Goal: Task Accomplishment & Management: Use online tool/utility

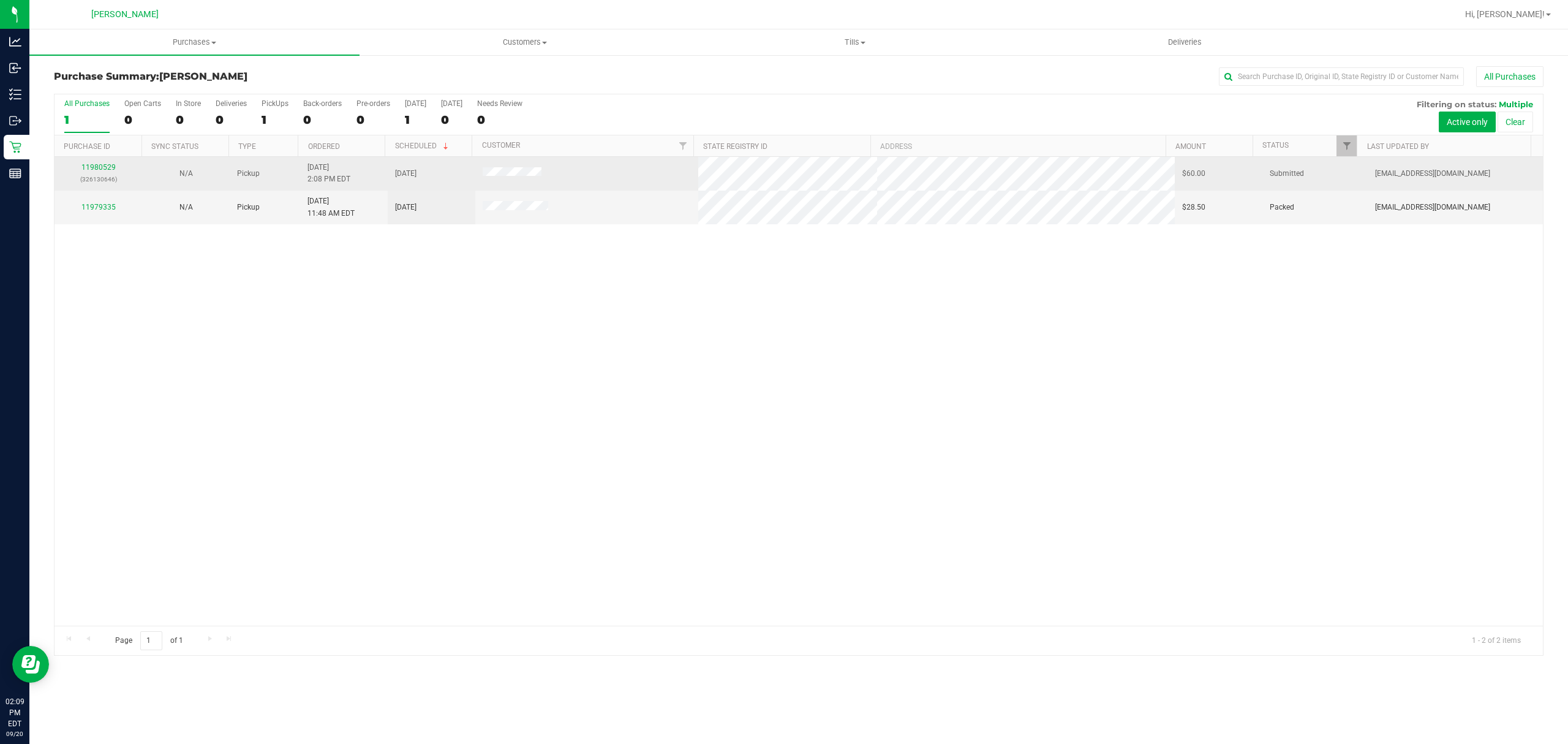
click at [99, 161] on td "11980529 (326130646)" at bounding box center [98, 173] width 87 height 34
click at [99, 167] on link "11980529" at bounding box center [98, 167] width 34 height 9
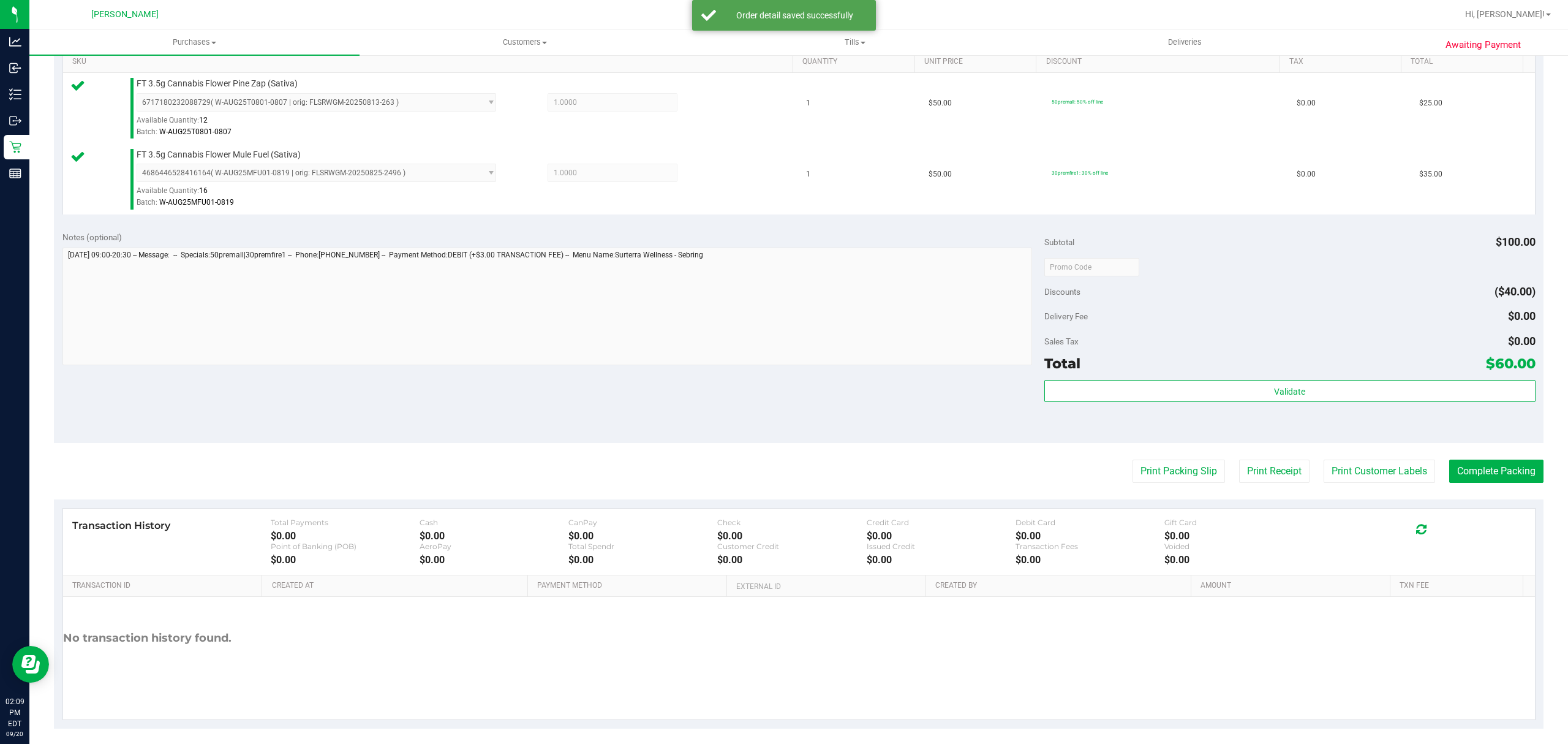
scroll to position [327, 0]
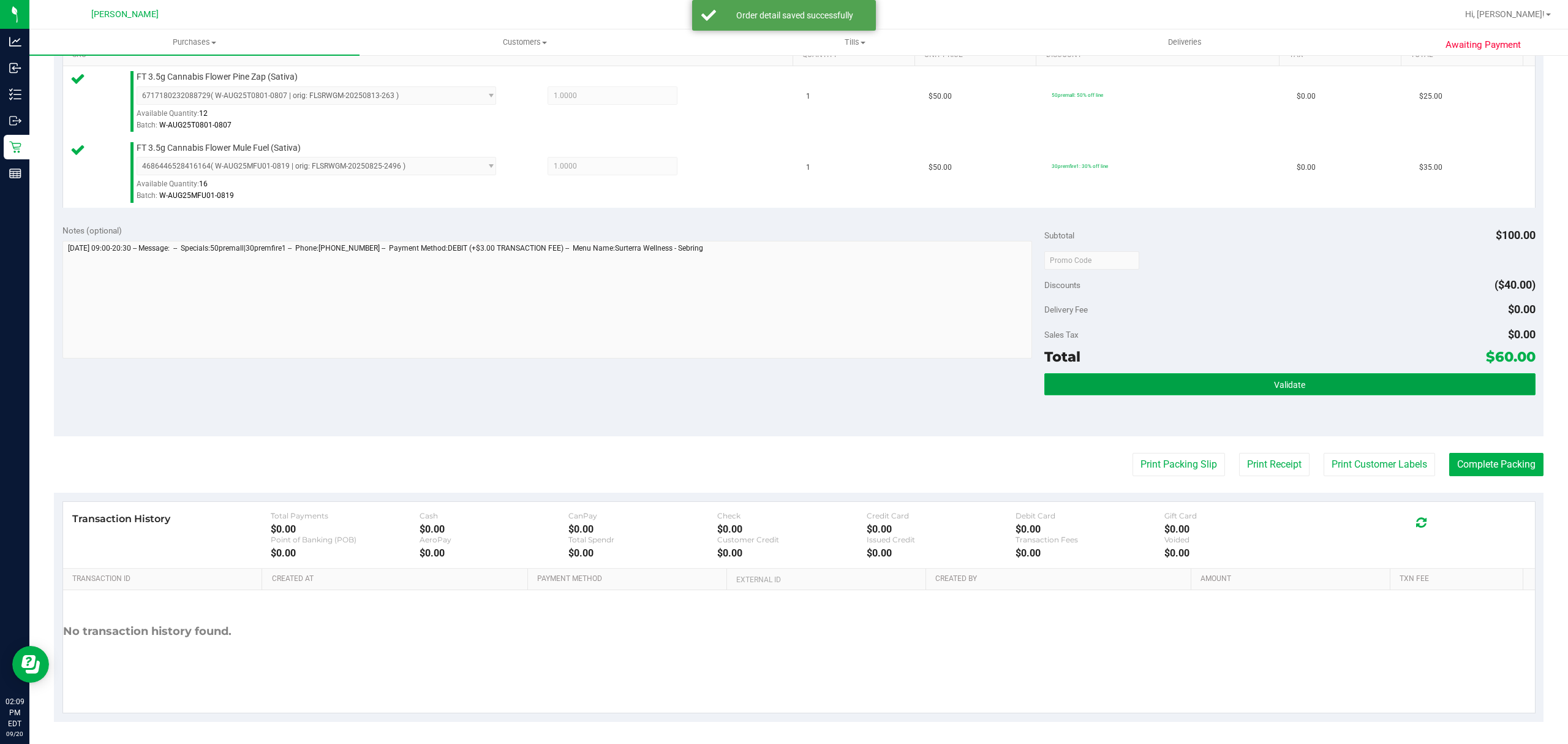
click at [1111, 378] on button "Validate" at bounding box center [1290, 384] width 492 height 22
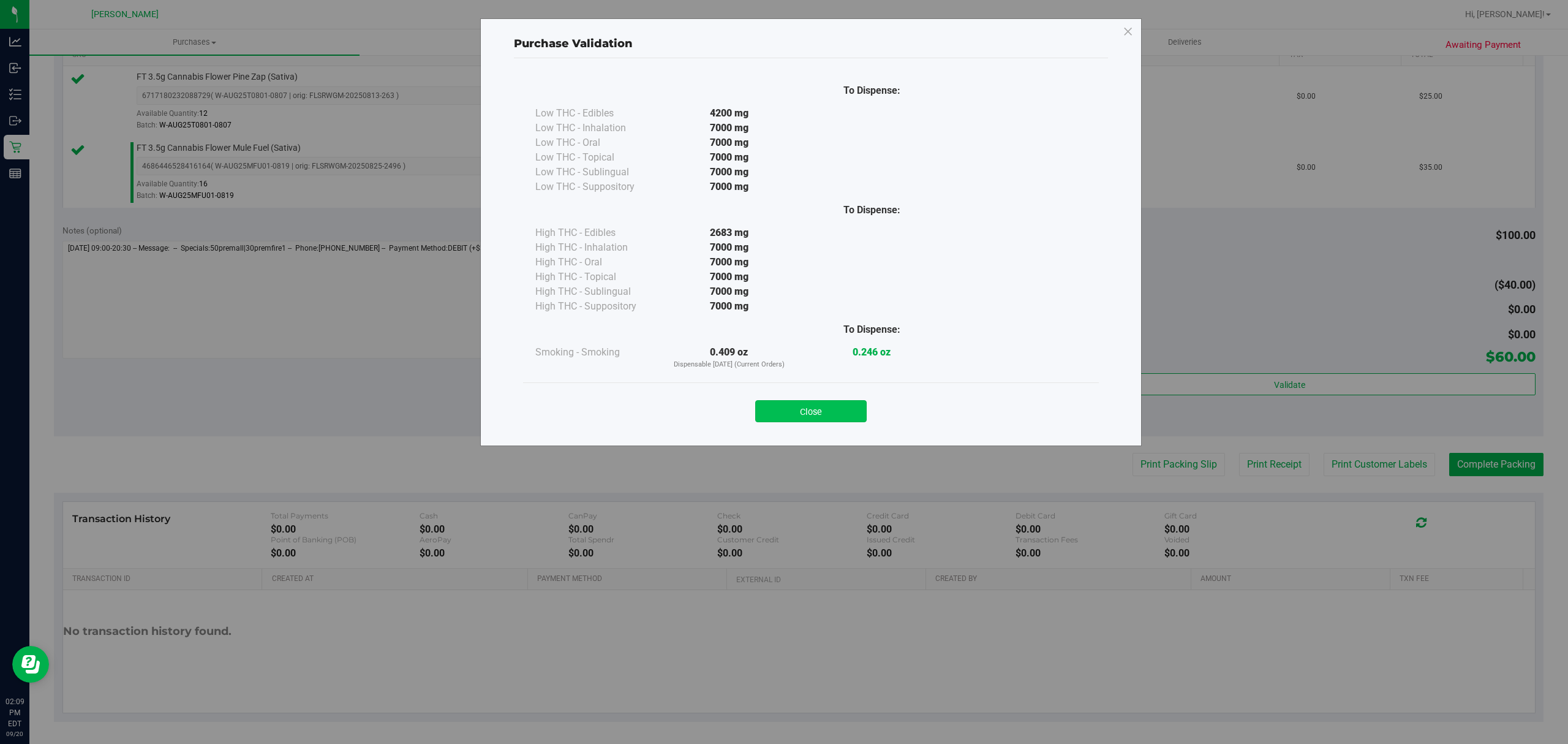
click at [827, 412] on button "Close" at bounding box center [810, 411] width 111 height 22
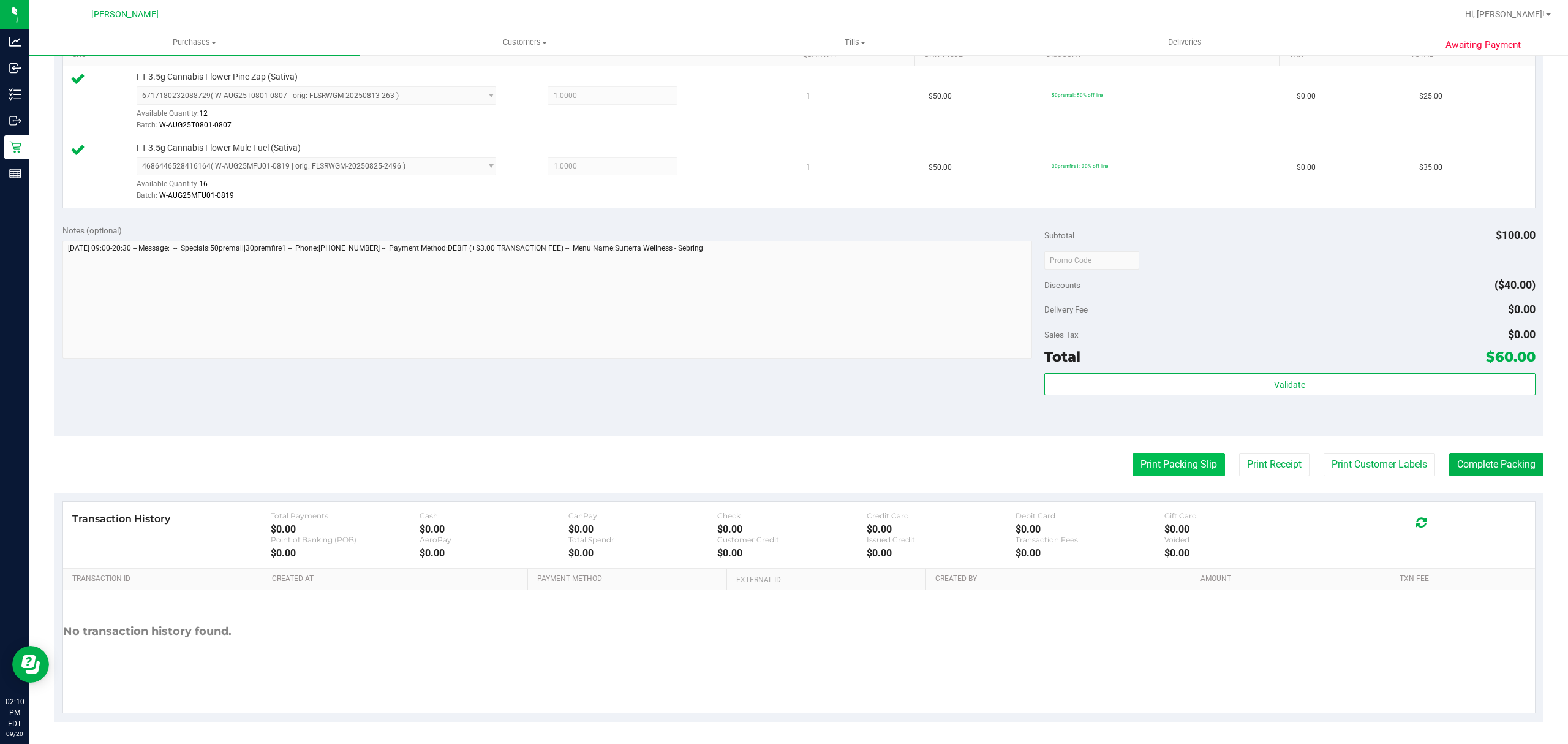
click at [1134, 466] on button "Print Packing Slip" at bounding box center [1179, 464] width 93 height 23
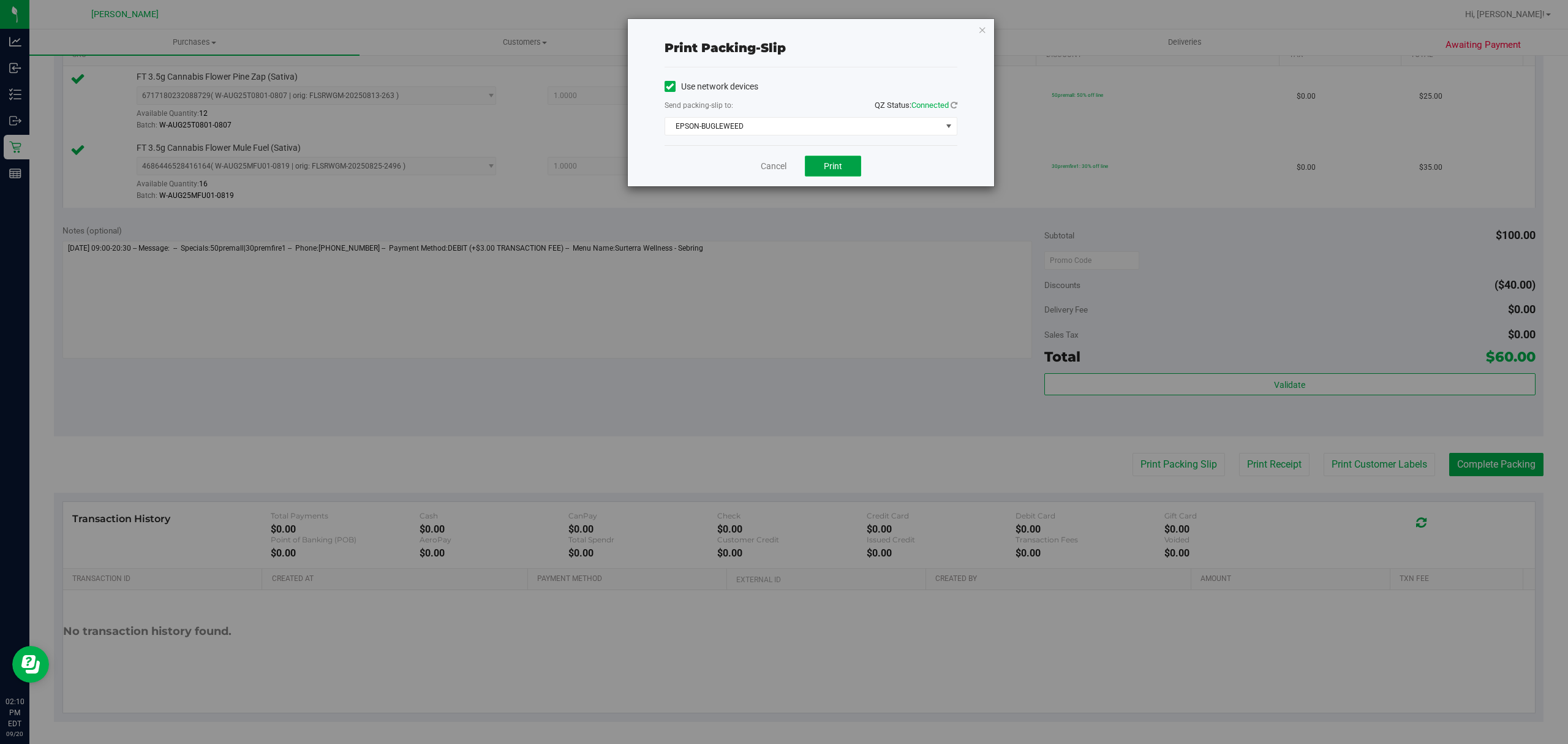
click at [849, 167] on button "Print" at bounding box center [833, 165] width 56 height 21
click at [762, 167] on link "Cancel" at bounding box center [774, 166] width 26 height 13
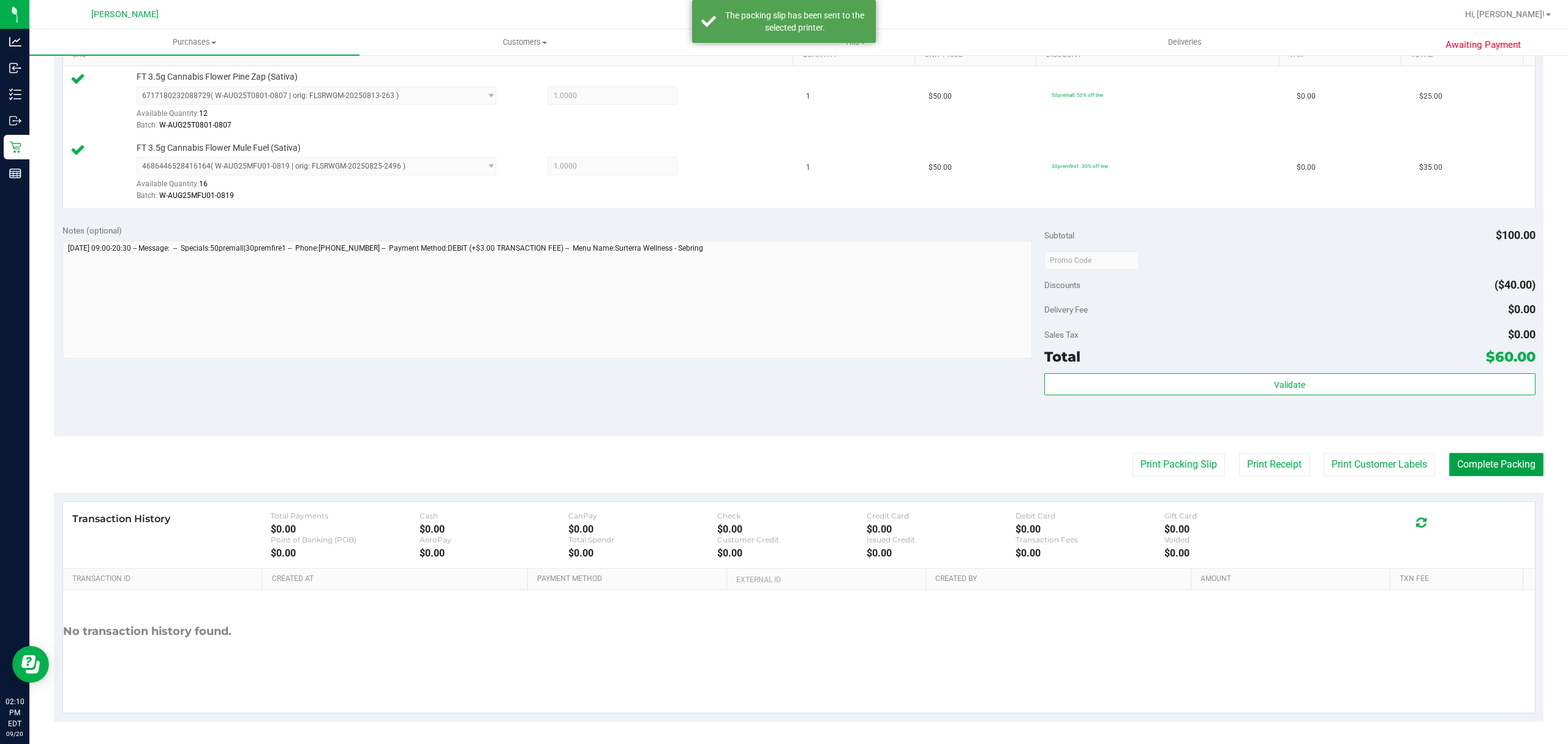
click at [1505, 476] on button "Complete Packing" at bounding box center [1496, 464] width 94 height 23
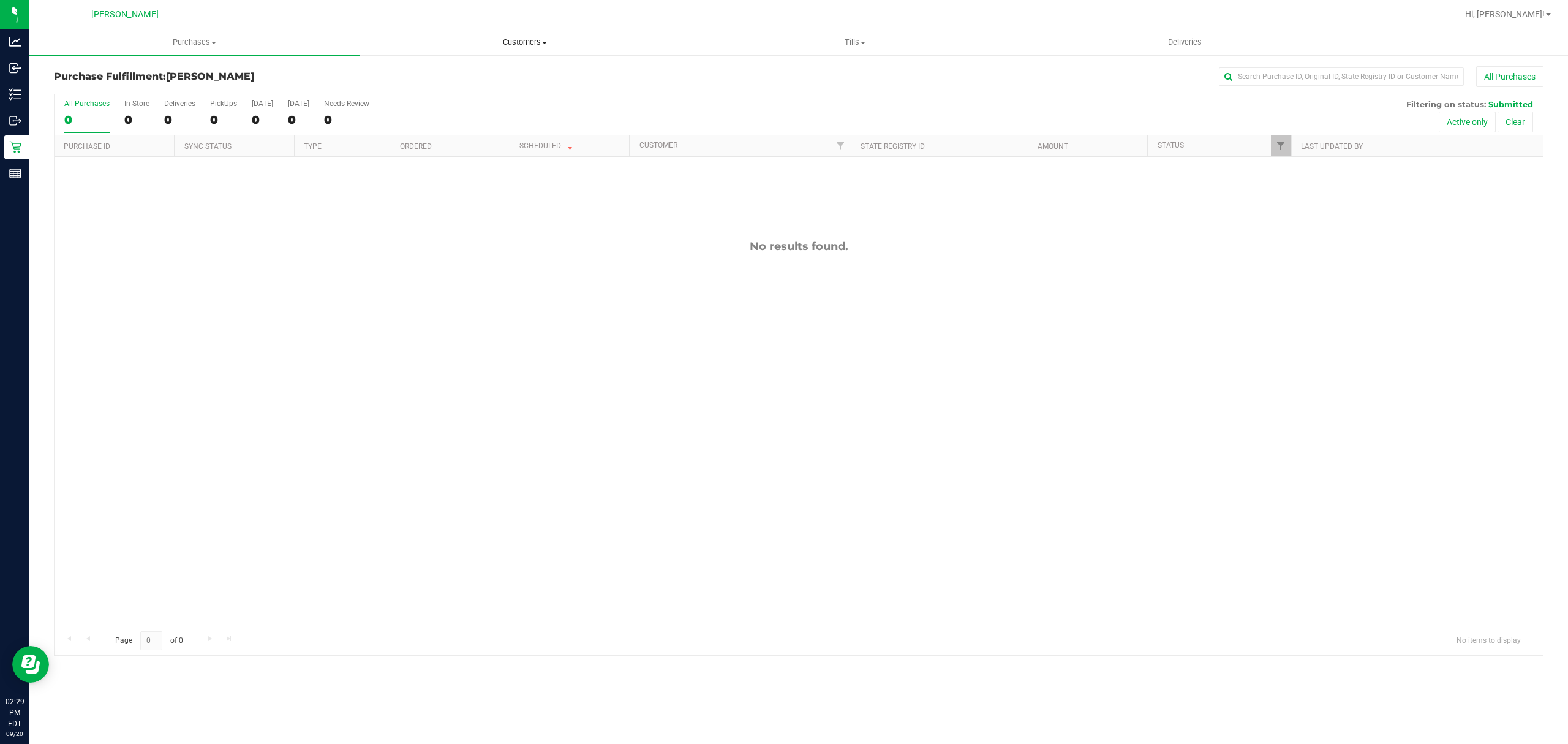
click at [510, 42] on span "Customers" at bounding box center [524, 42] width 329 height 11
click at [471, 72] on li "All customers" at bounding box center [524, 74] width 330 height 15
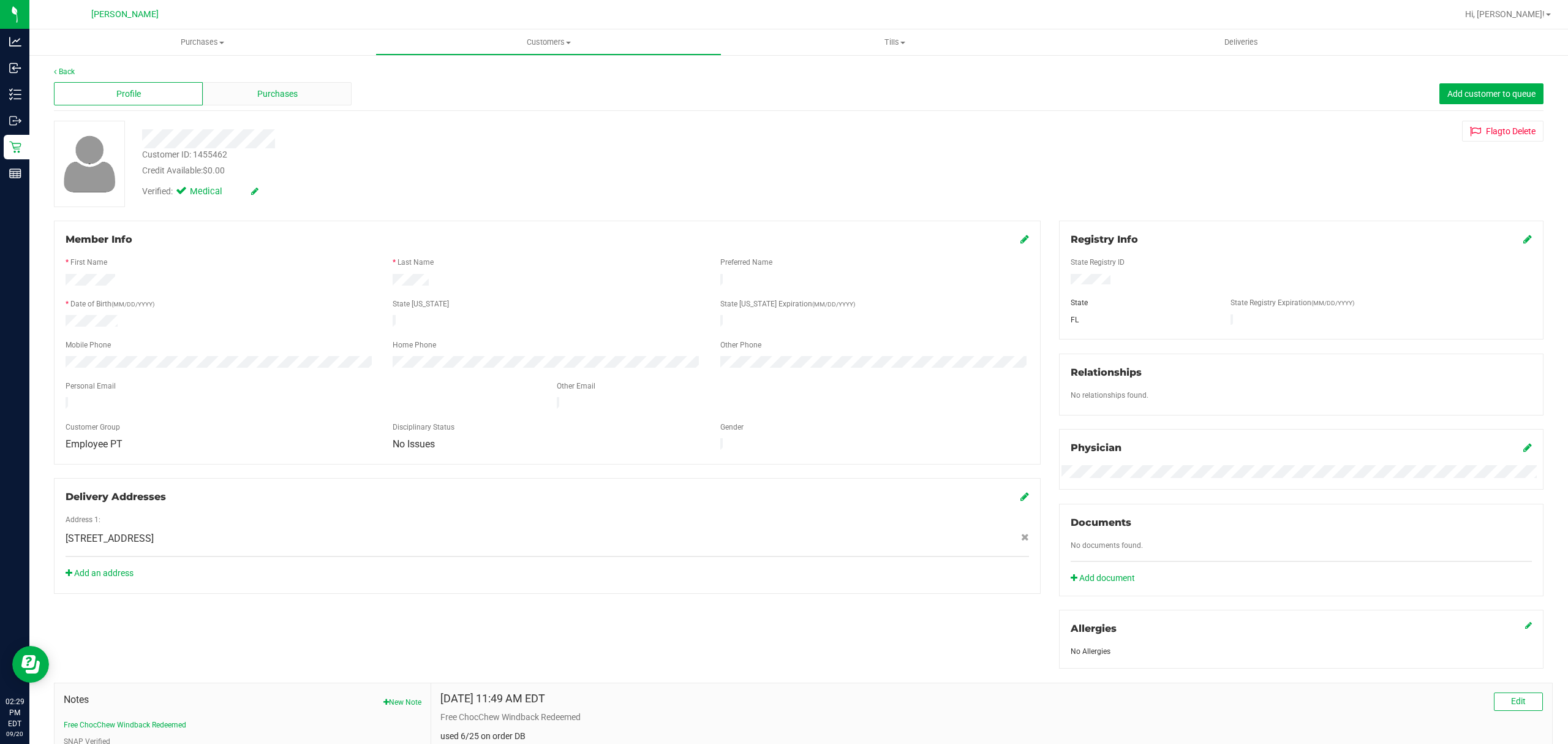
click at [265, 89] on span "Purchases" at bounding box center [277, 93] width 41 height 13
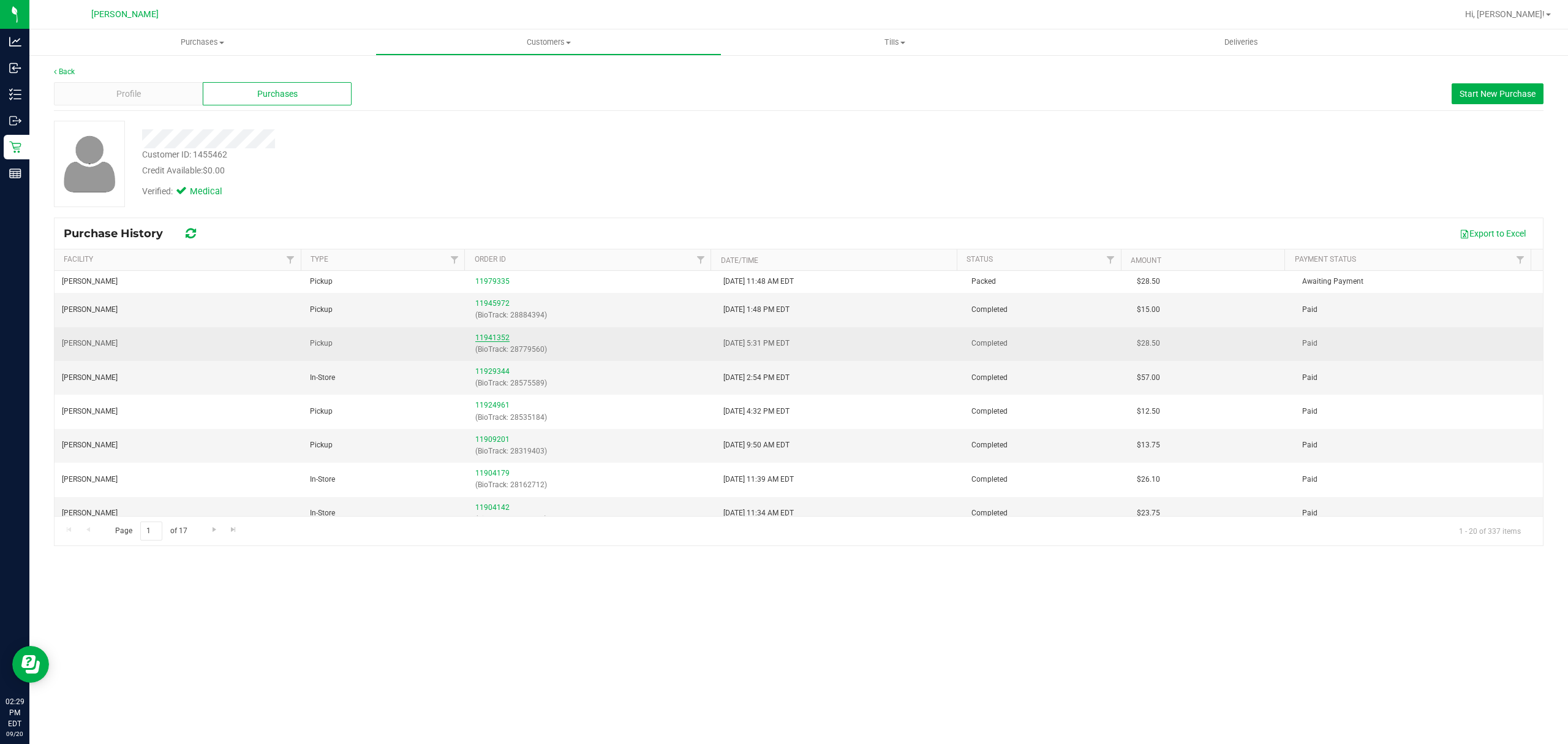
click at [504, 336] on link "11941352" at bounding box center [492, 338] width 34 height 9
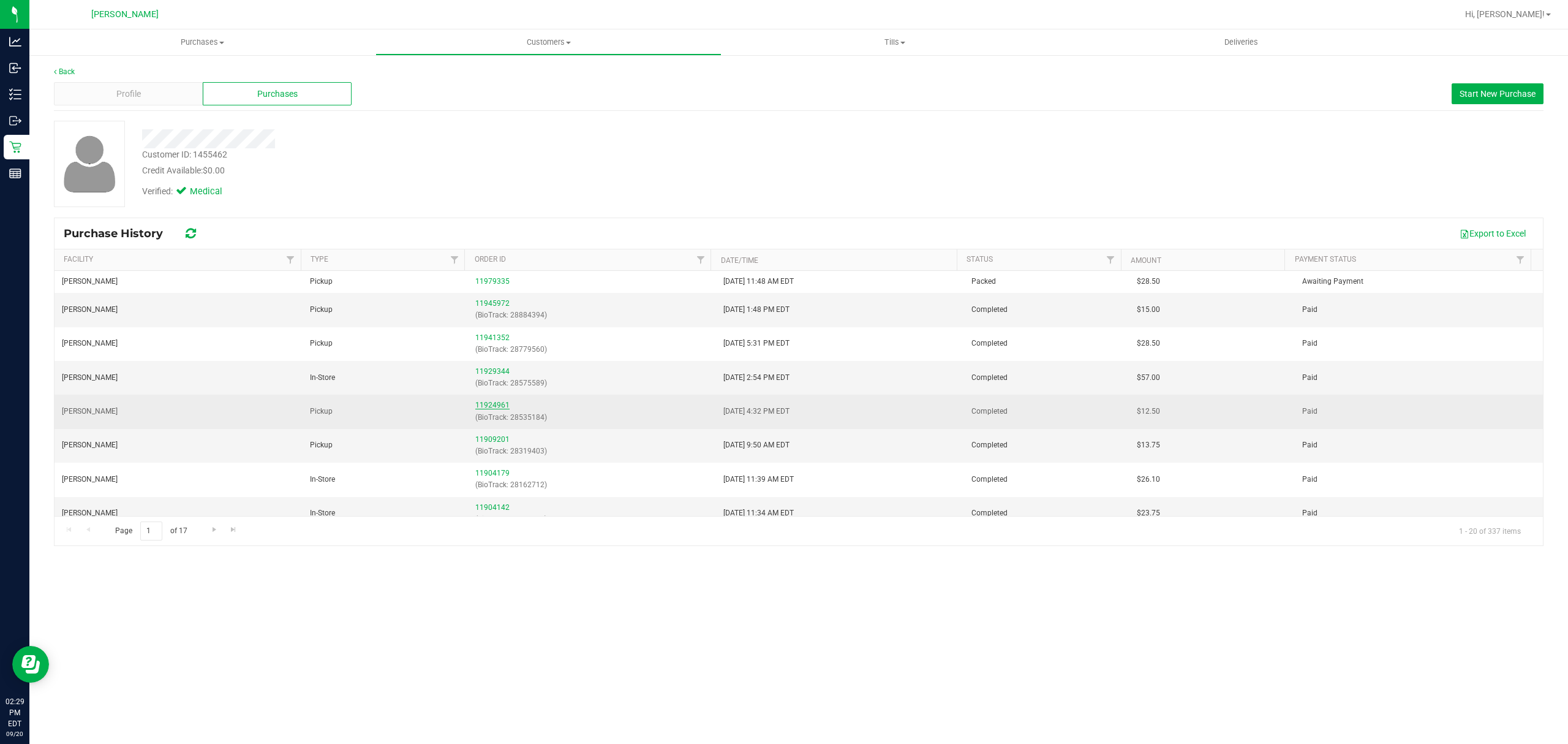
click at [490, 408] on link "11924961" at bounding box center [492, 405] width 34 height 9
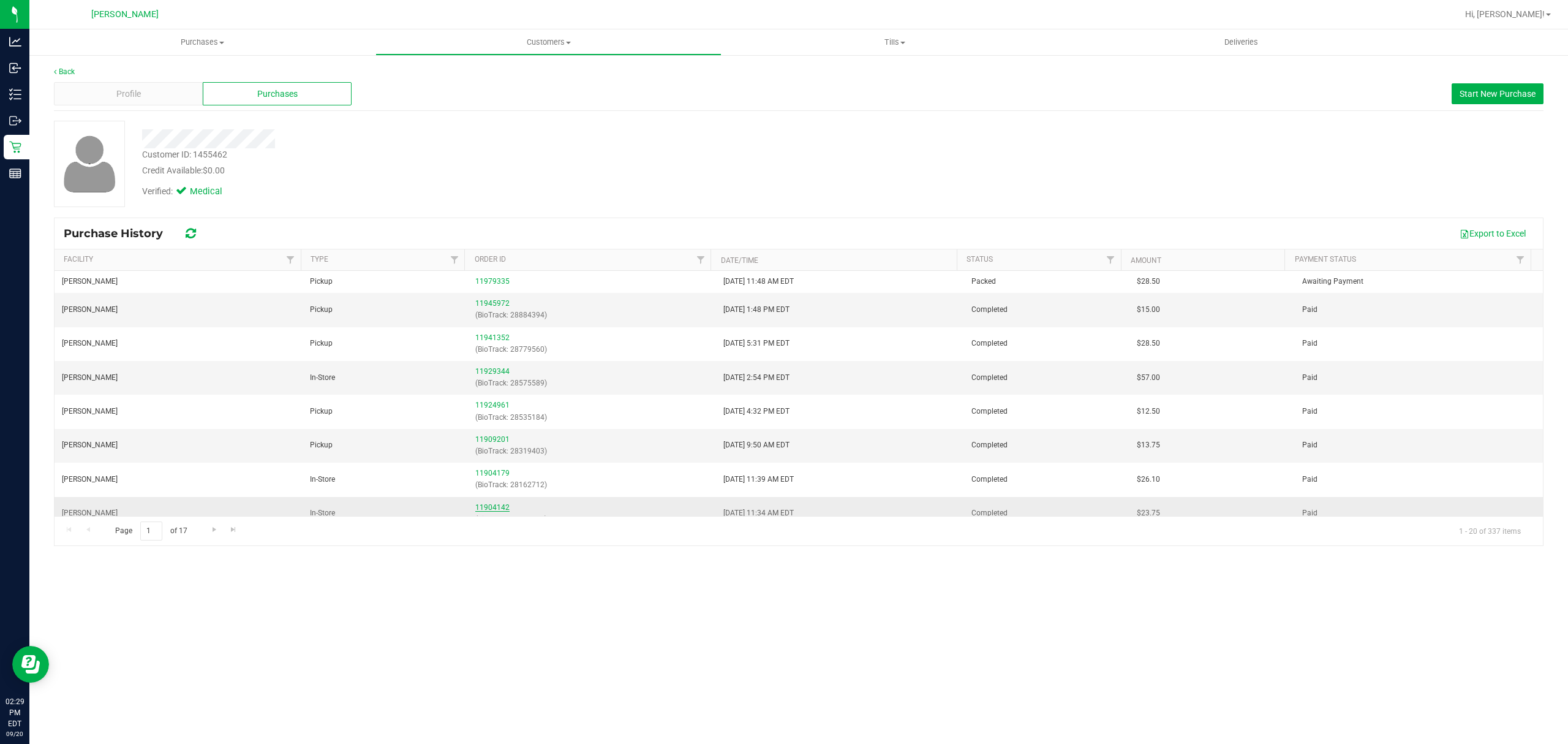
click at [488, 508] on link "11904142" at bounding box center [492, 507] width 34 height 9
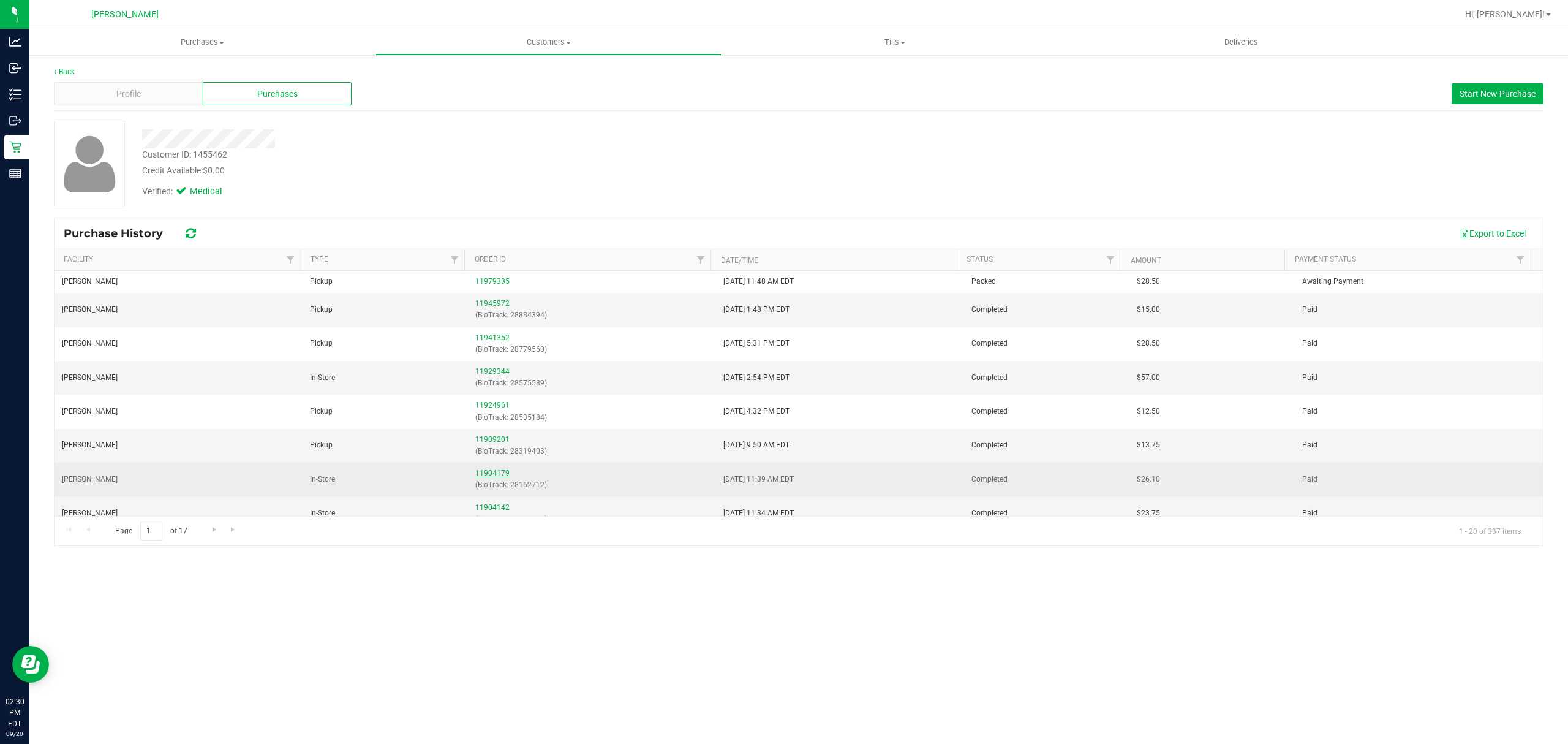
click at [491, 470] on link "11904179" at bounding box center [492, 473] width 34 height 9
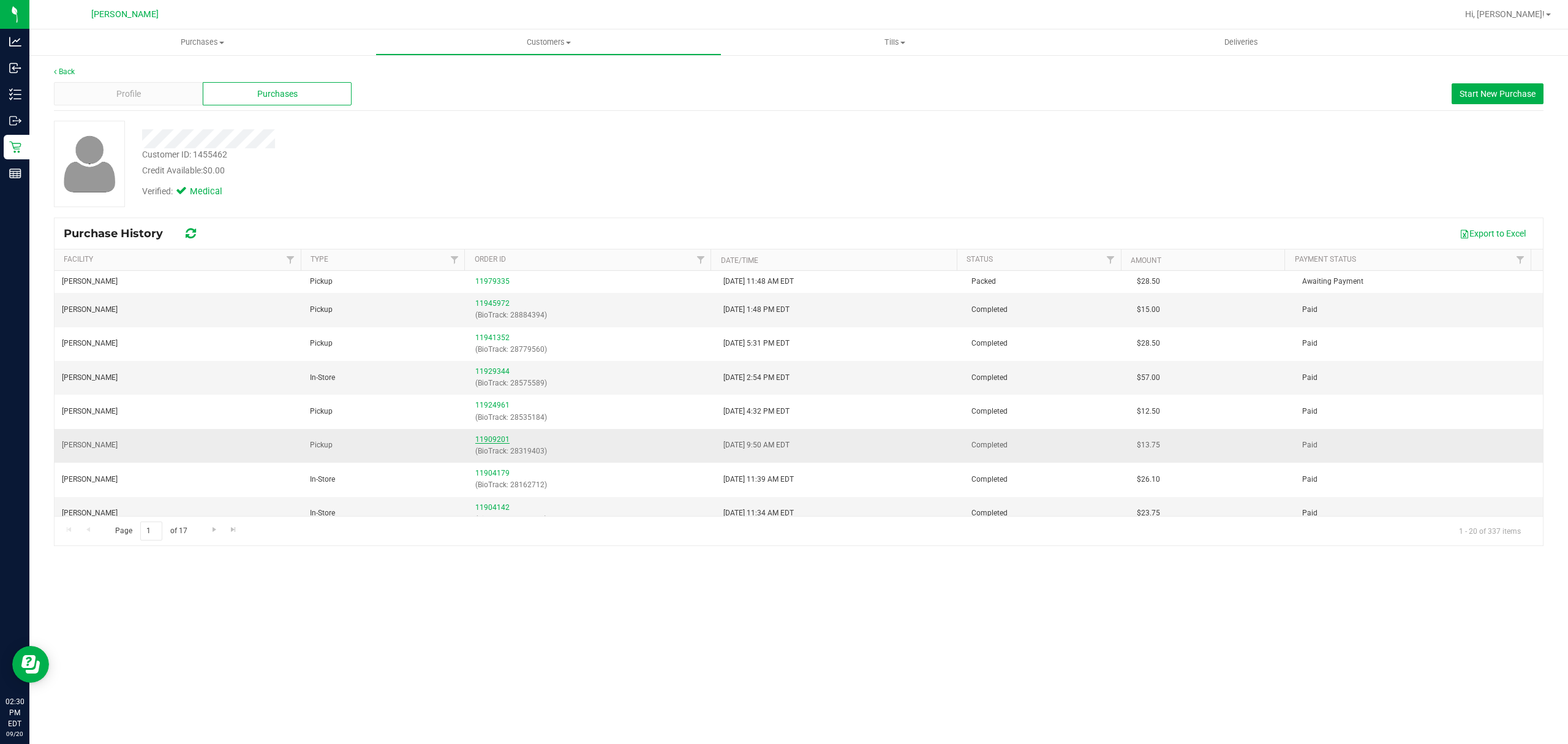
click at [486, 441] on link "11909201" at bounding box center [492, 439] width 34 height 9
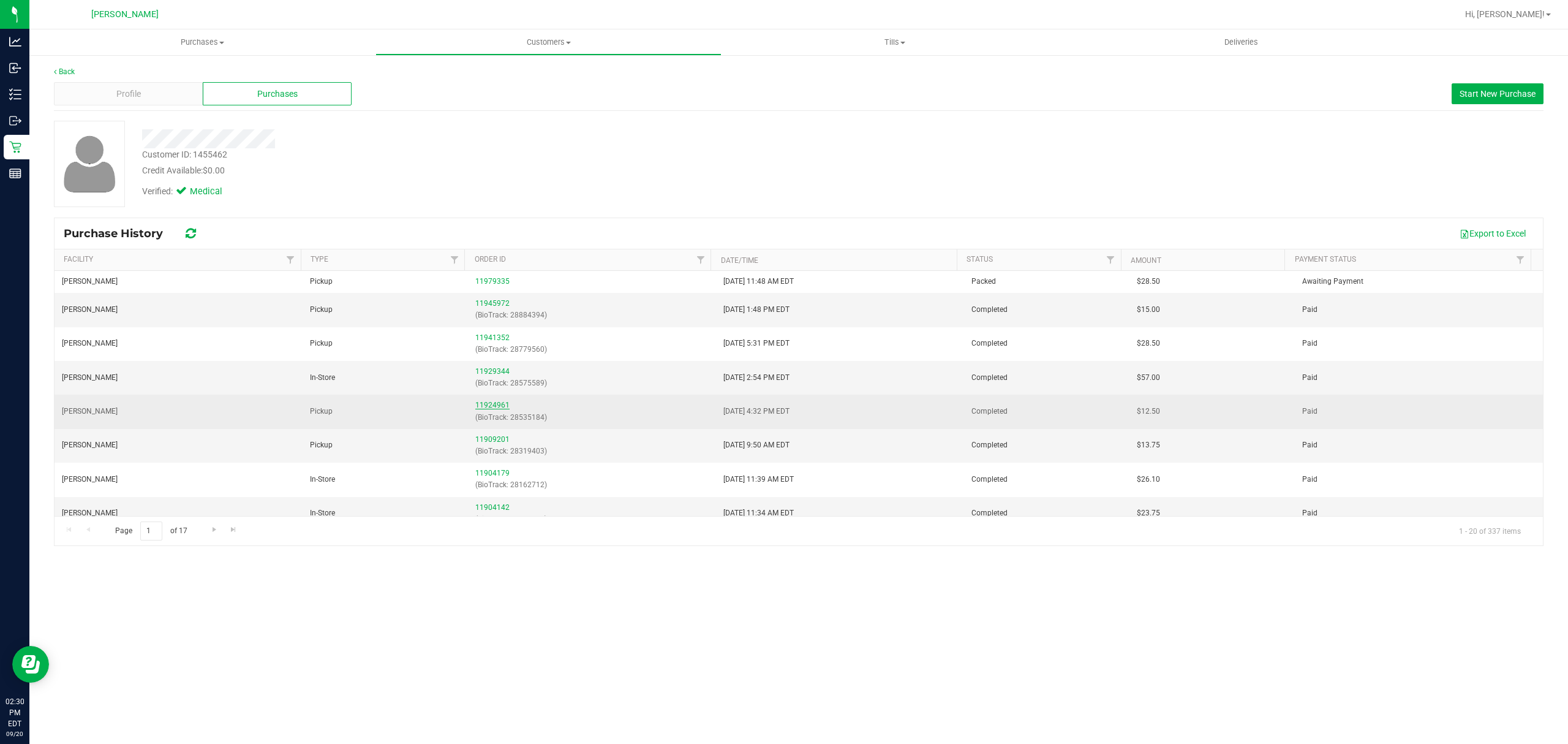
click at [483, 404] on link "11924961" at bounding box center [492, 405] width 34 height 9
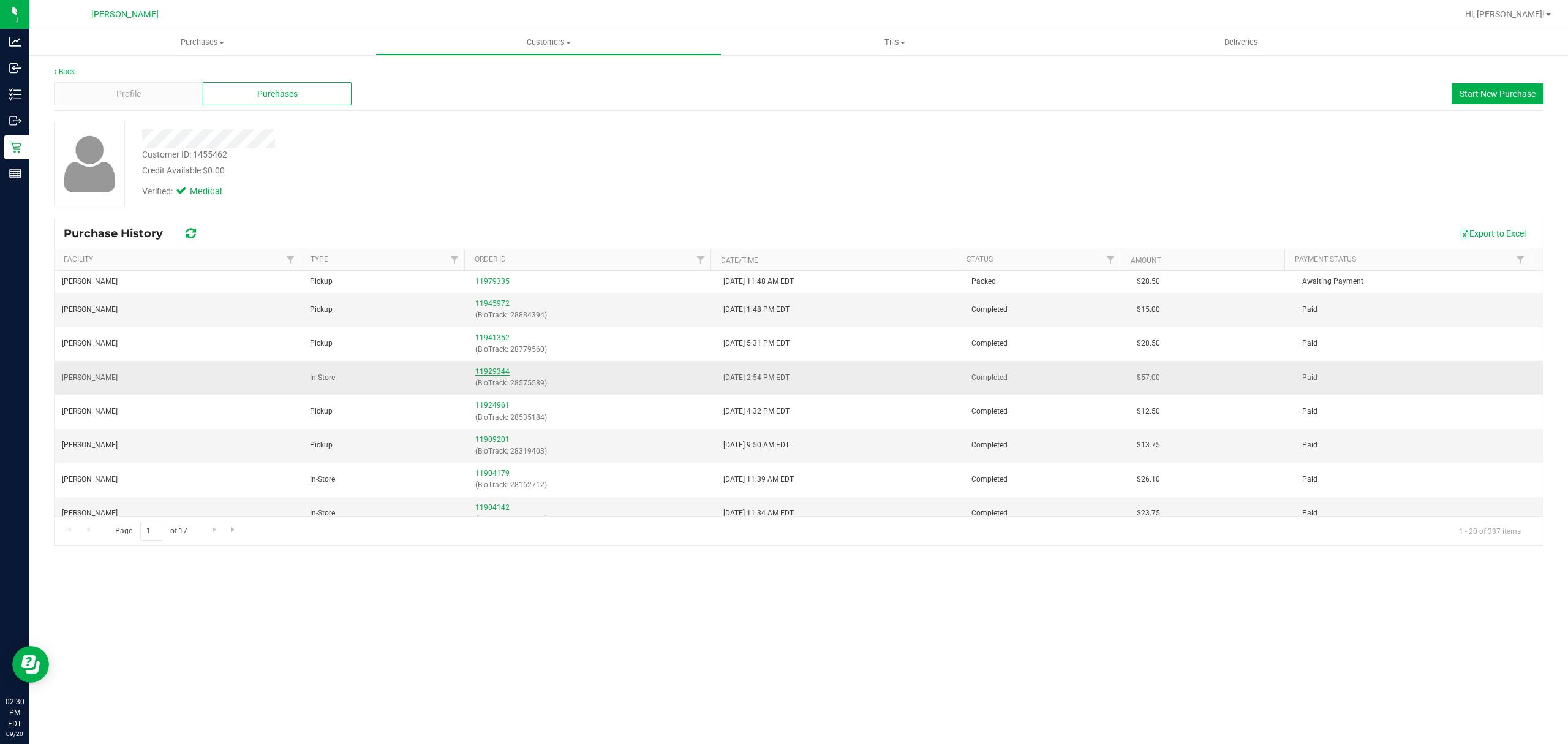
click at [491, 372] on link "11929344" at bounding box center [492, 371] width 34 height 9
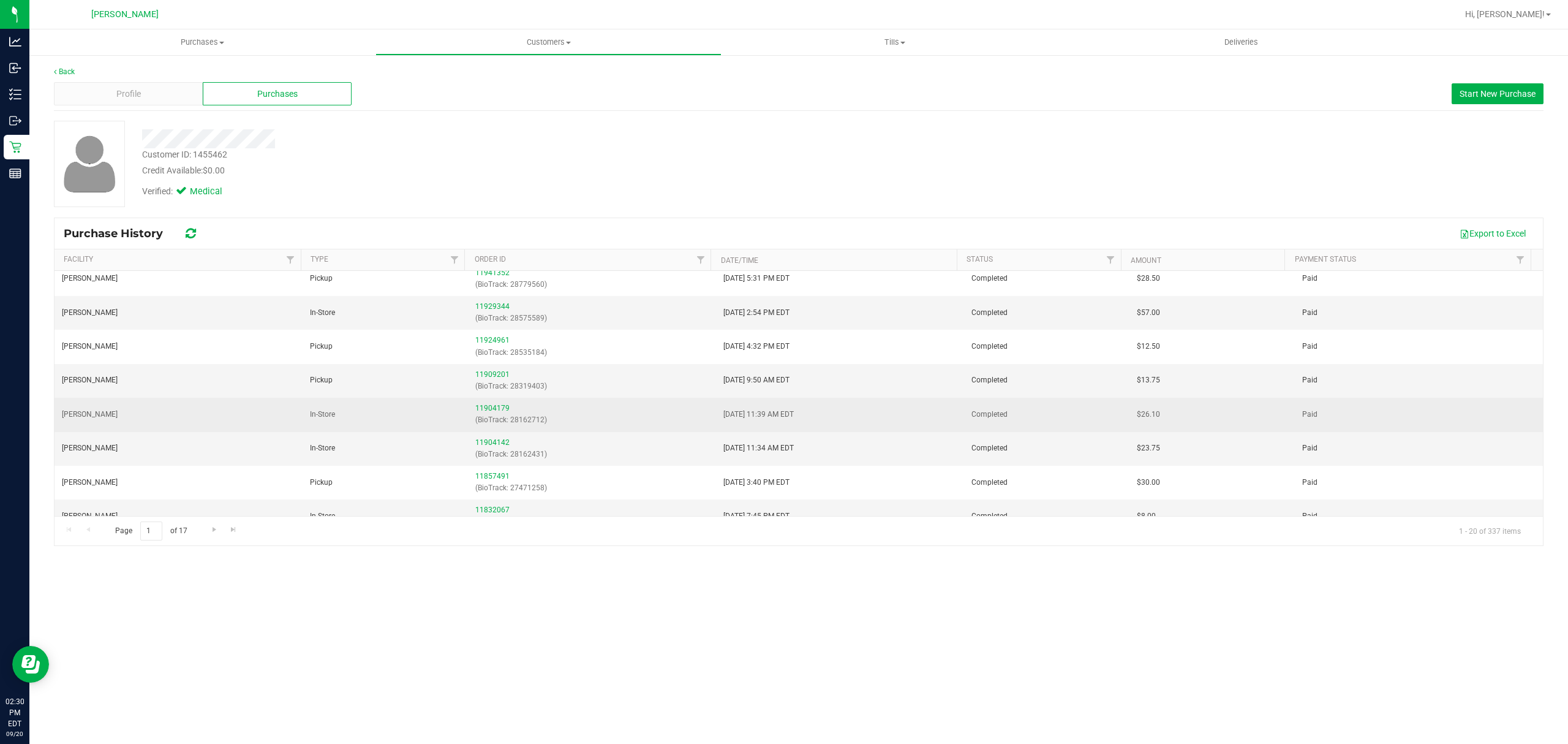
scroll to position [163, 0]
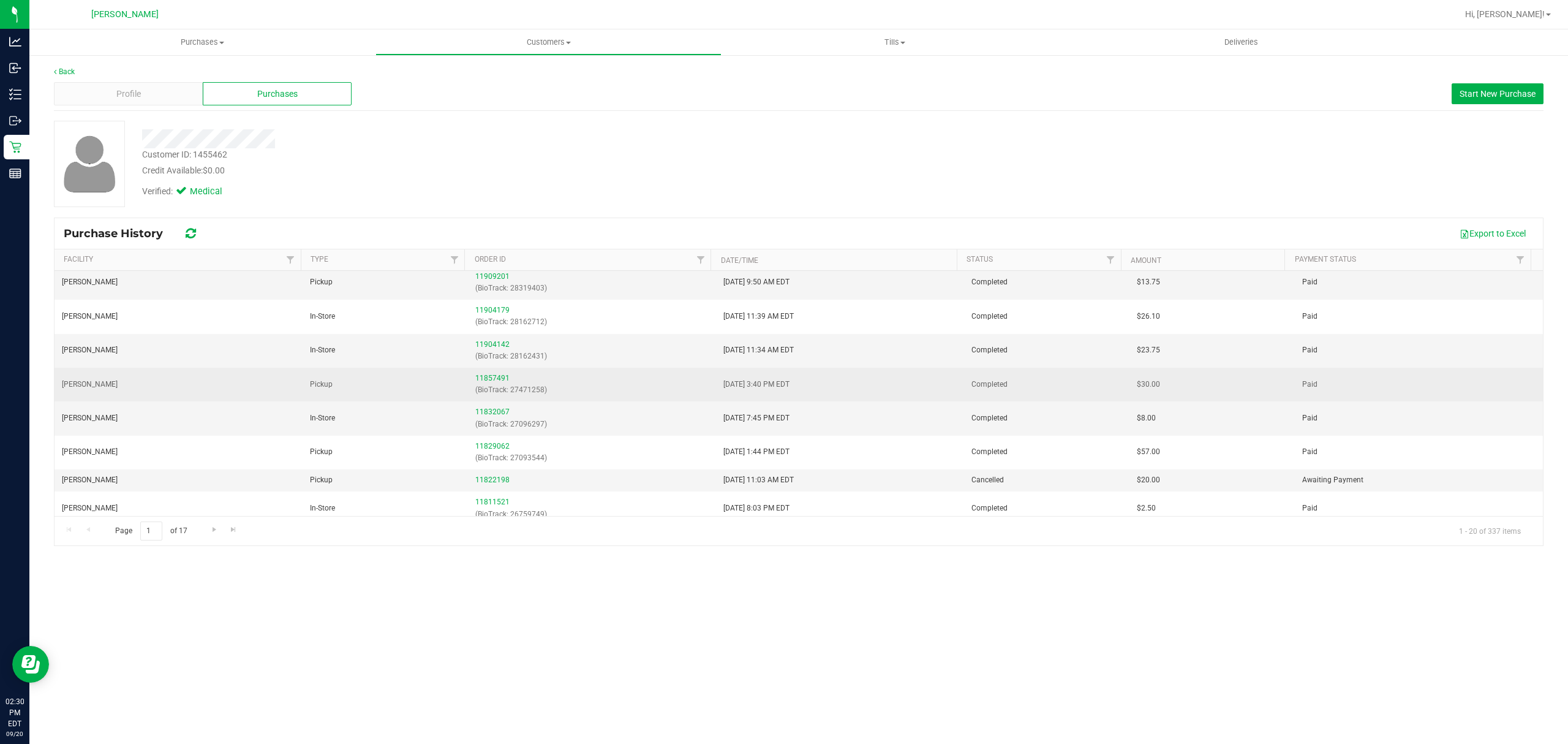
click at [498, 375] on div "11857491 (BioTrack: 27471258)" at bounding box center [592, 384] width 233 height 23
click at [495, 381] on link "11857491" at bounding box center [492, 378] width 34 height 9
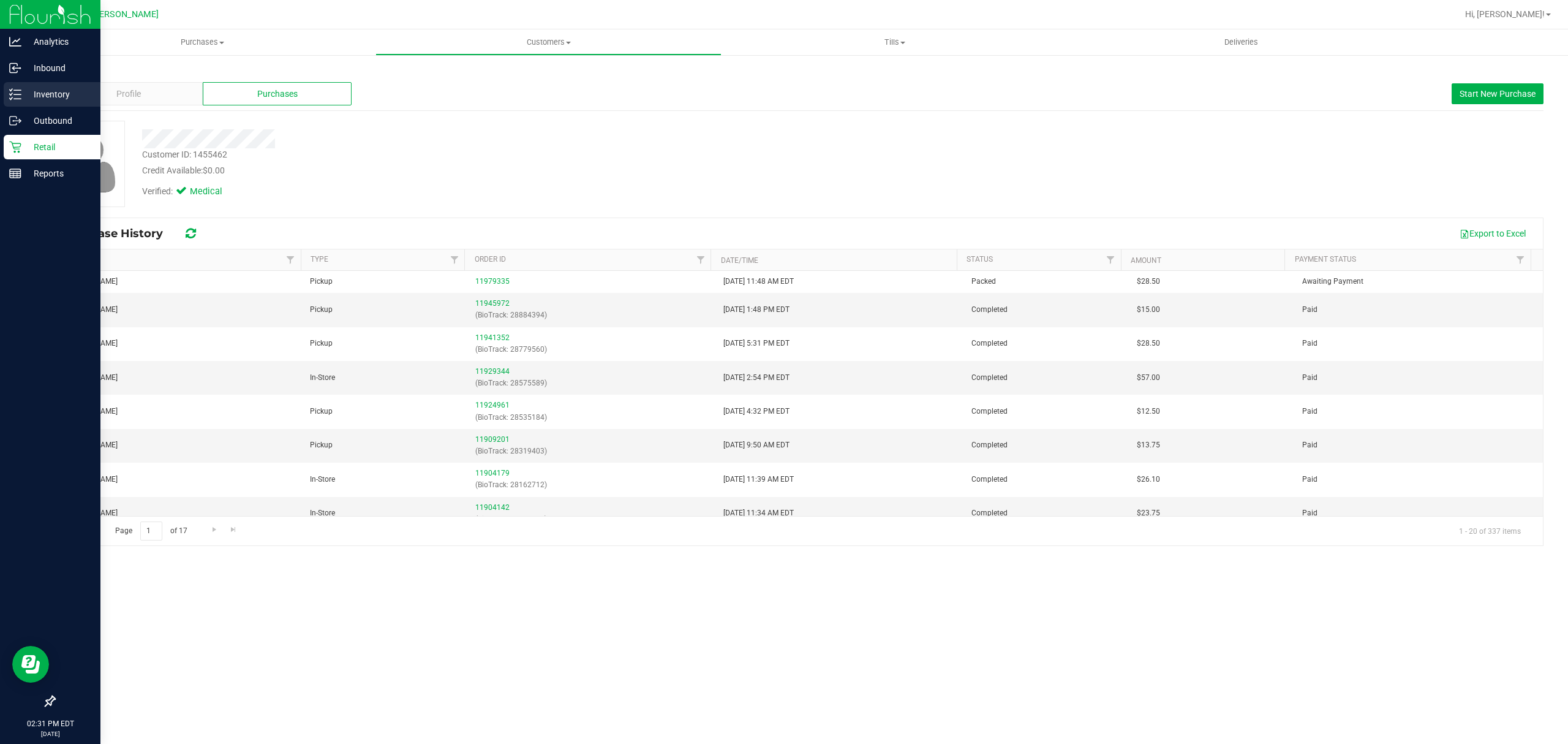
click at [41, 95] on p "Inventory" at bounding box center [58, 94] width 73 height 15
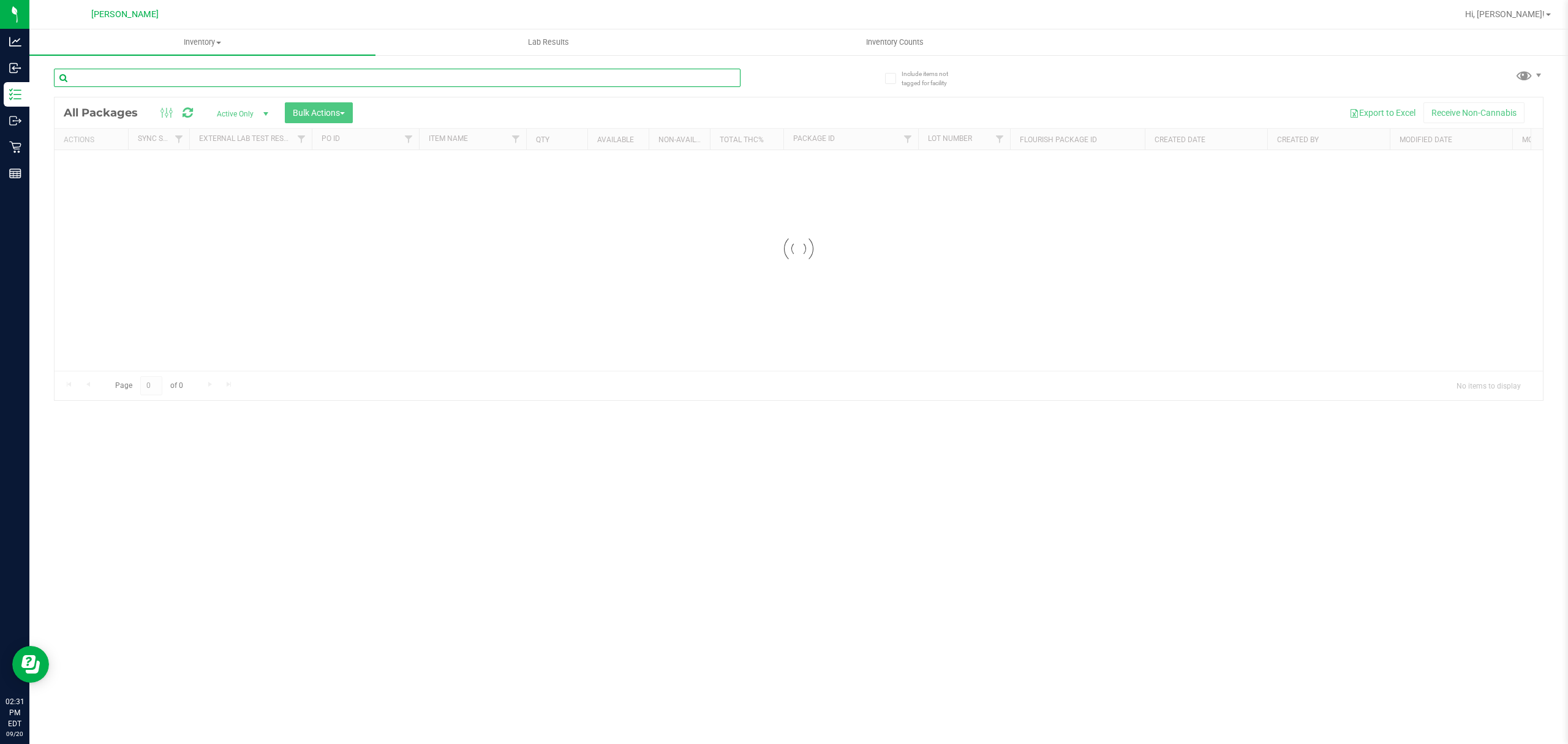
click at [245, 75] on input "text" at bounding box center [398, 78] width 687 height 19
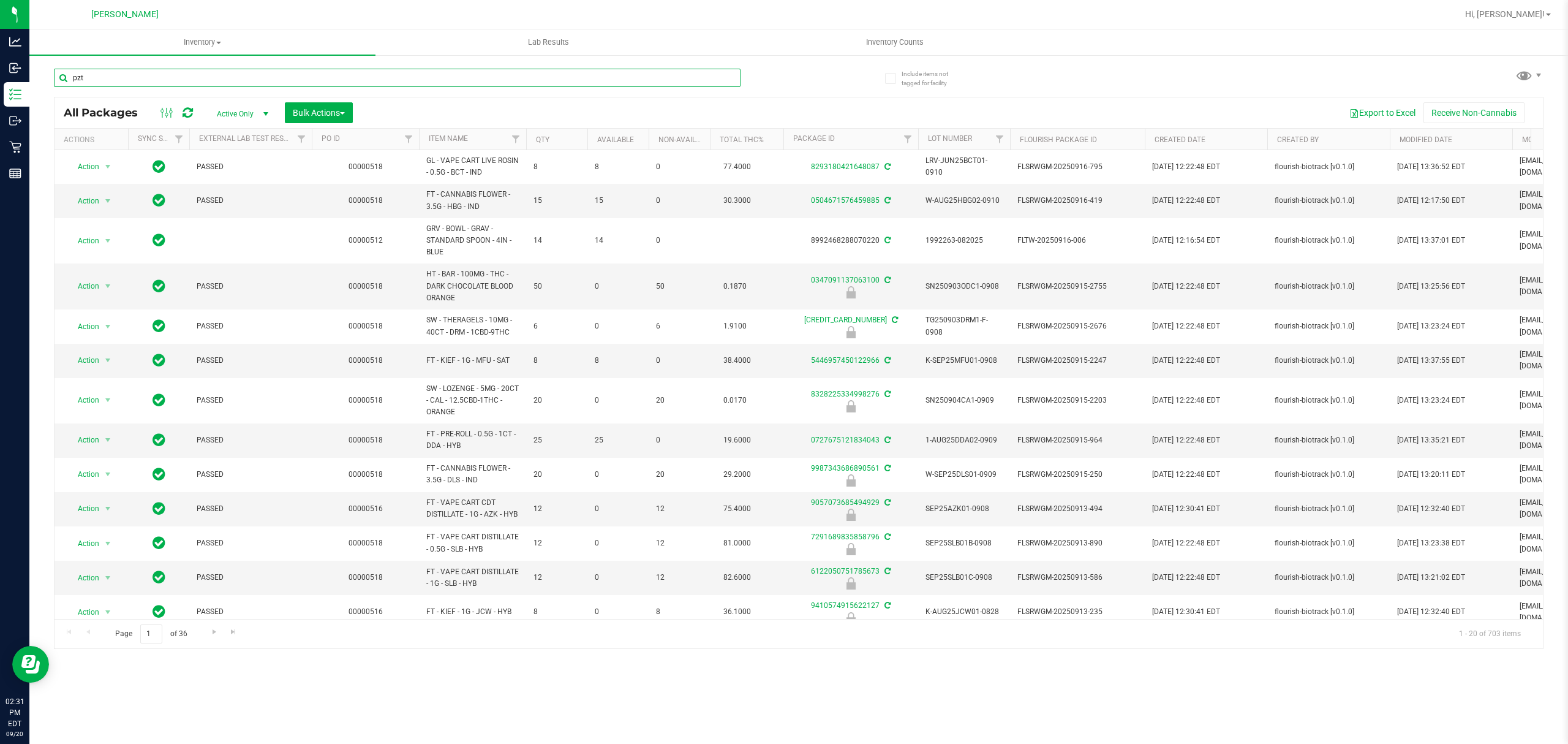
type input "pzt"
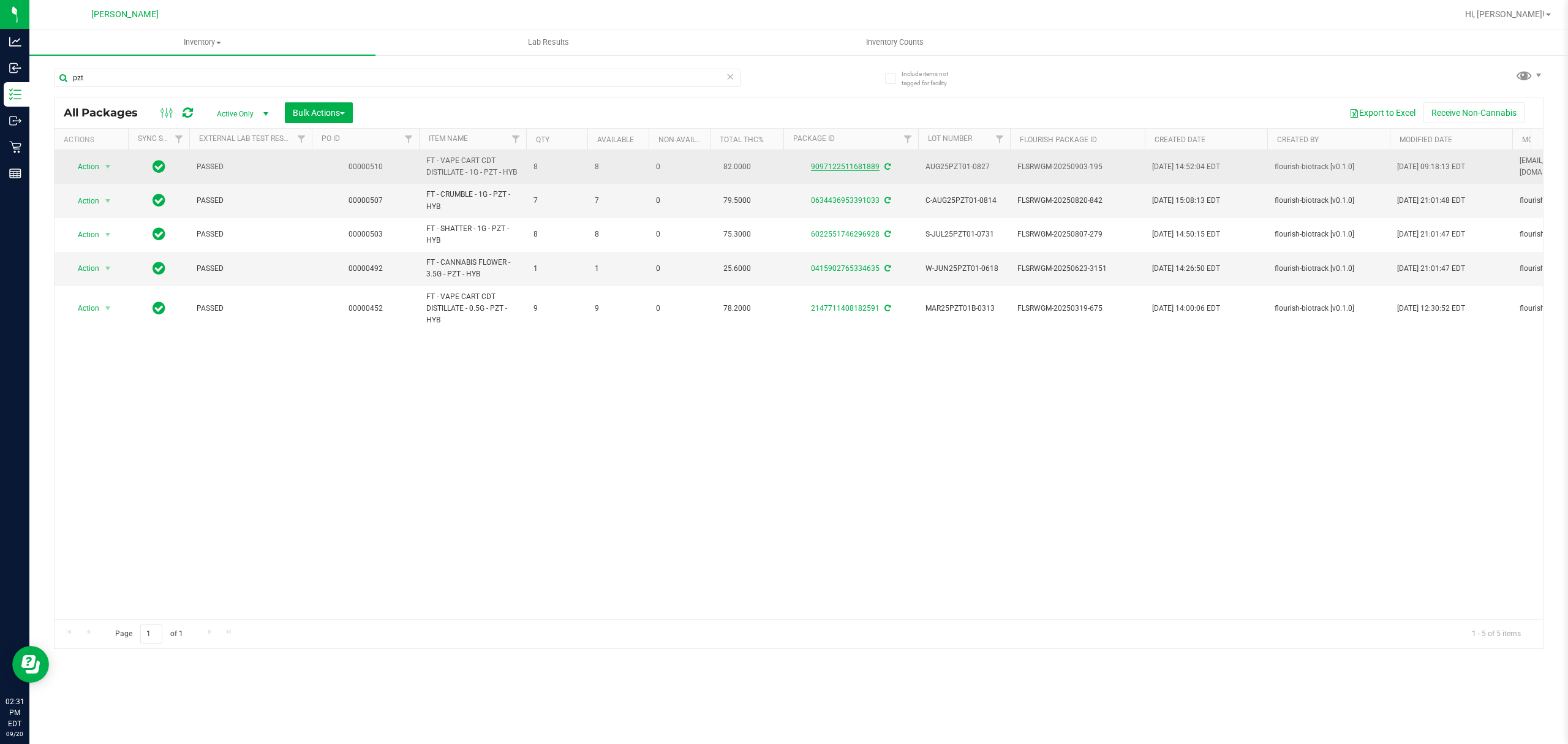
click at [861, 163] on link "9097122511681889" at bounding box center [845, 166] width 69 height 9
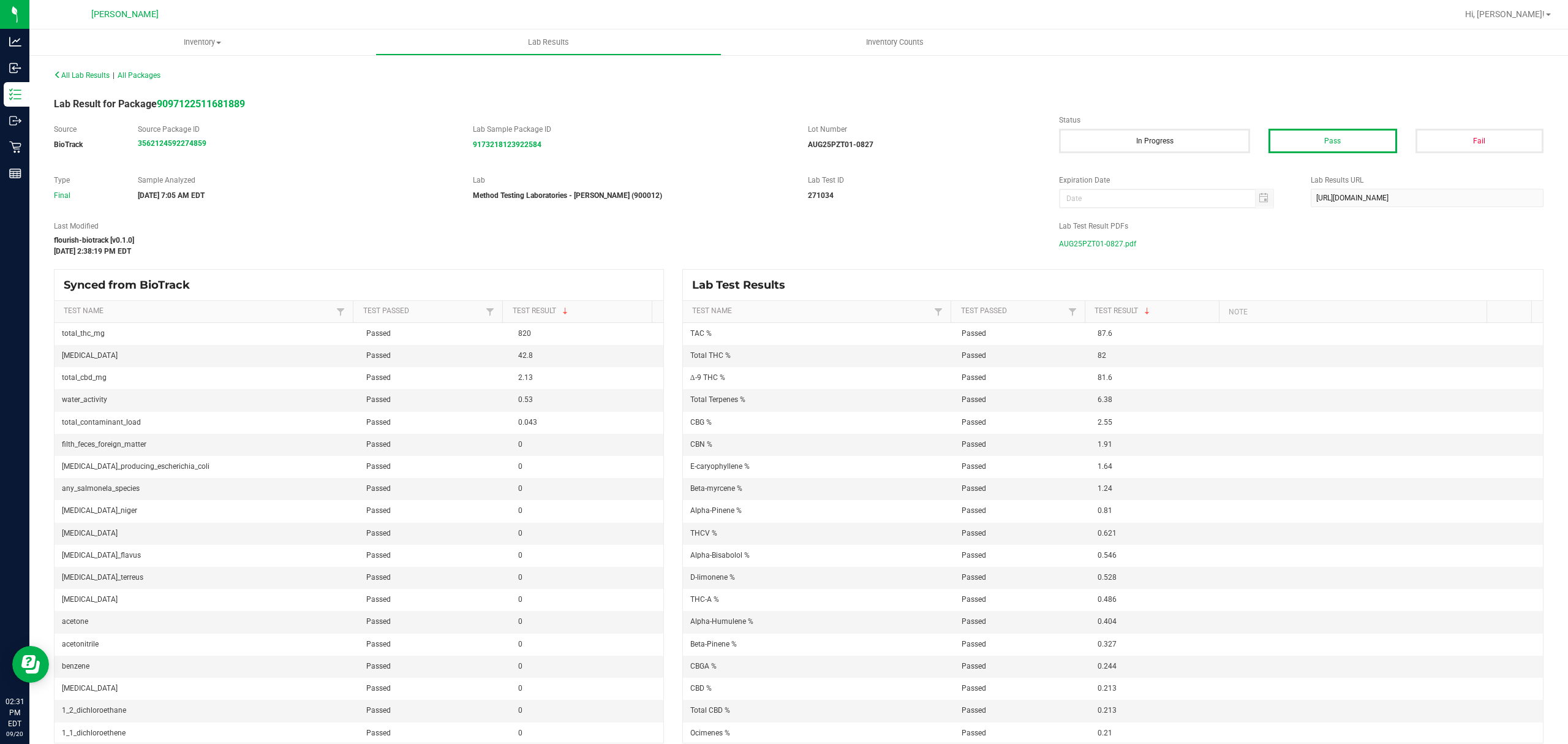
click at [1115, 243] on span "AUG25PZT01-0827.pdf" at bounding box center [1098, 244] width 77 height 19
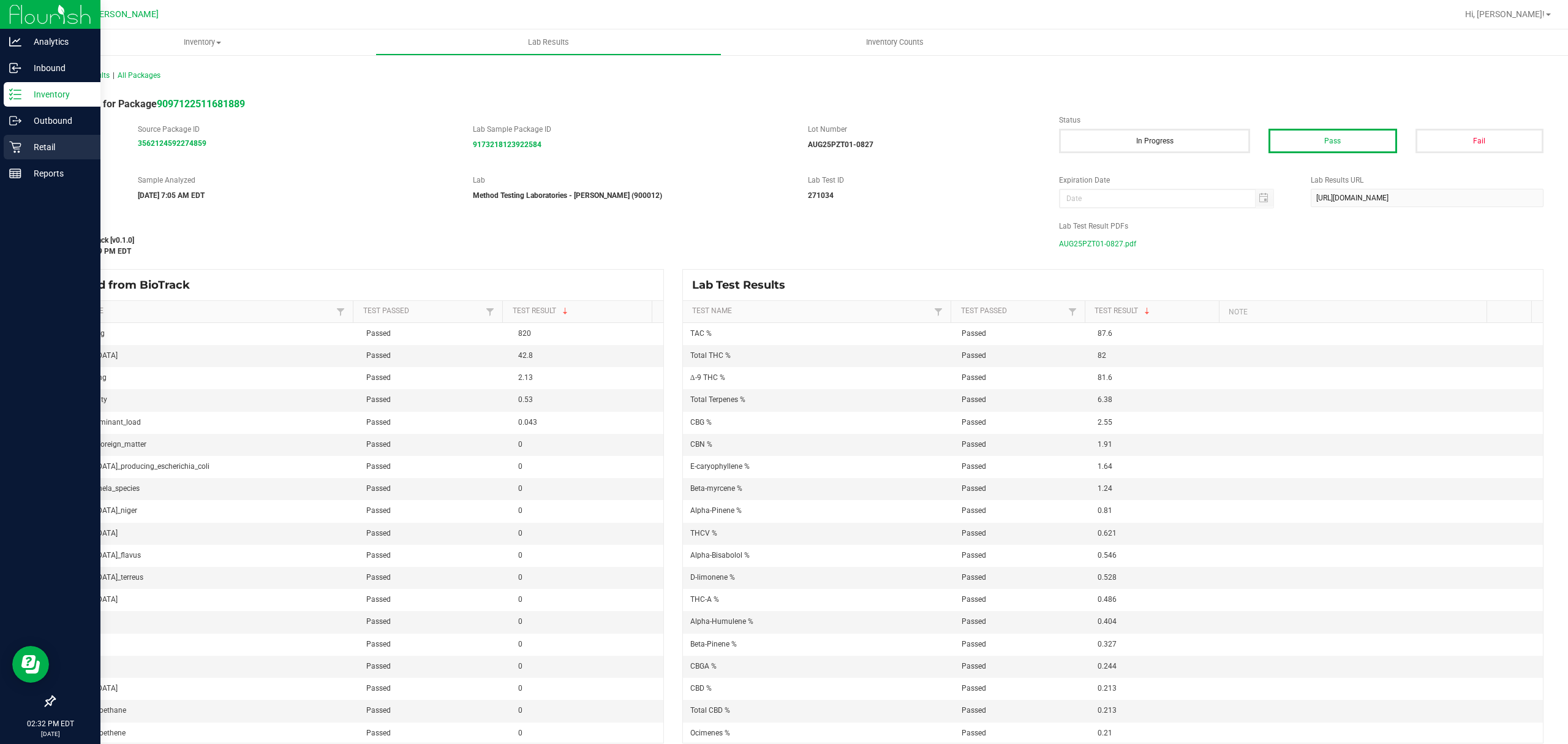
click at [34, 145] on p "Retail" at bounding box center [58, 147] width 73 height 15
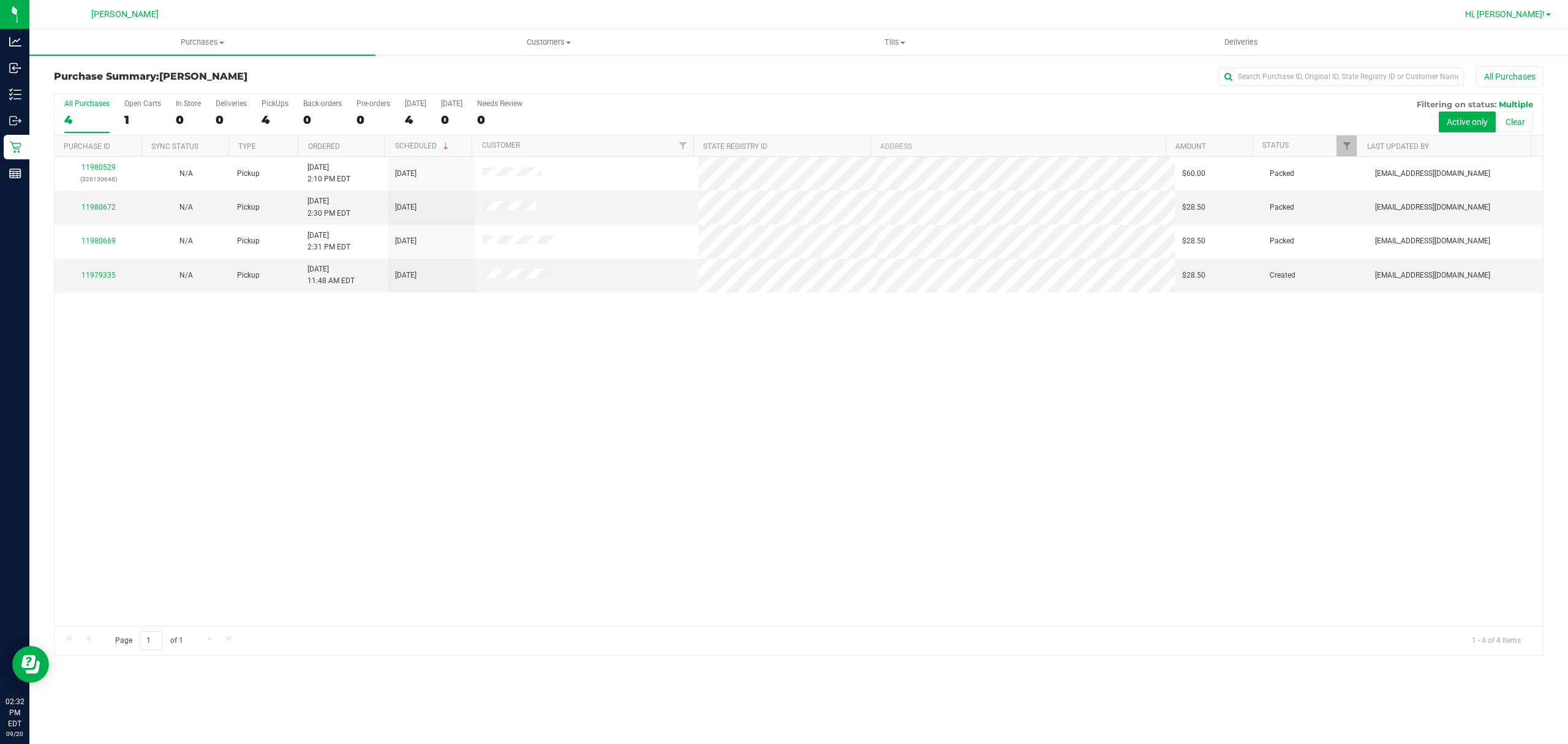
click at [1529, 12] on span "Hi, [PERSON_NAME]!" at bounding box center [1505, 14] width 79 height 10
click at [1510, 101] on li "Sign Out" at bounding box center [1513, 108] width 92 height 22
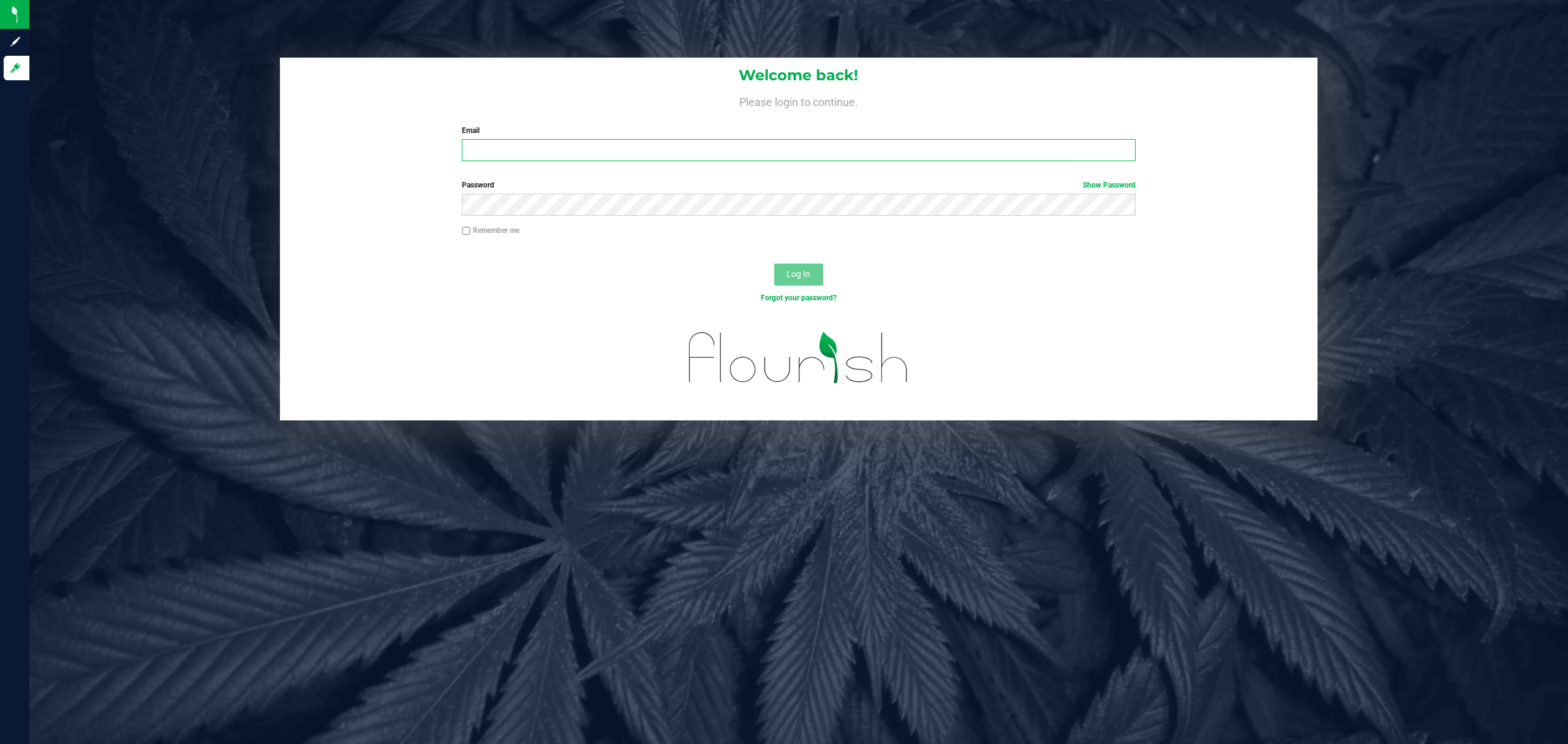
click at [523, 153] on input "Email" at bounding box center [799, 149] width 674 height 22
type input "[EMAIL_ADDRESS][DOMAIN_NAME]"
click at [774, 264] on button "Log In" at bounding box center [798, 274] width 49 height 22
